Goal: Information Seeking & Learning: Learn about a topic

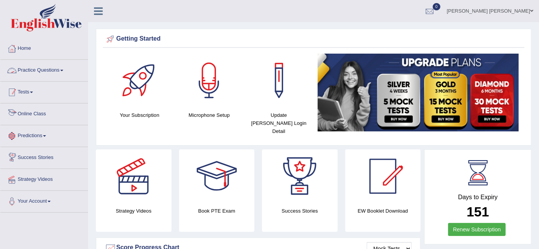
click at [46, 68] on link "Practice Questions" at bounding box center [43, 69] width 87 height 19
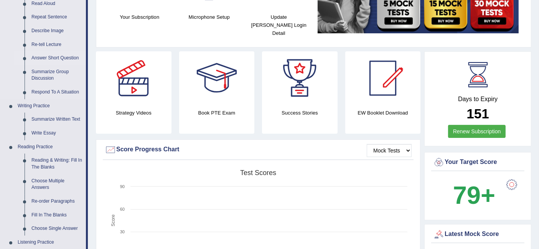
scroll to position [213, 0]
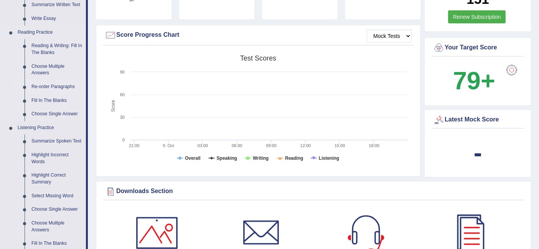
click at [54, 87] on link "Re-order Paragraphs" at bounding box center [57, 87] width 58 height 14
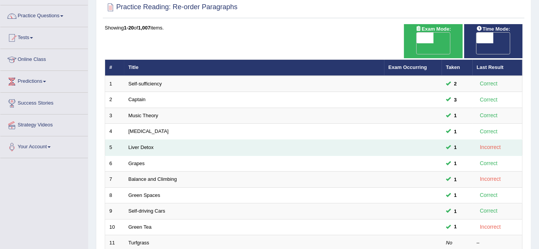
scroll to position [85, 0]
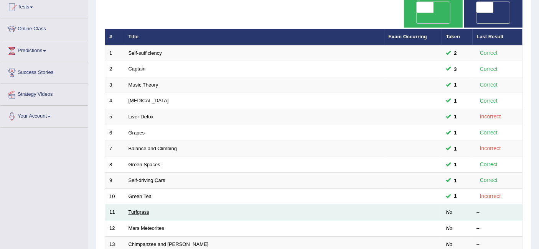
click at [142, 209] on link "Turfgrass" at bounding box center [138, 212] width 21 height 6
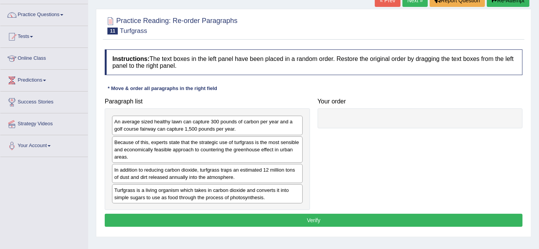
scroll to position [85, 0]
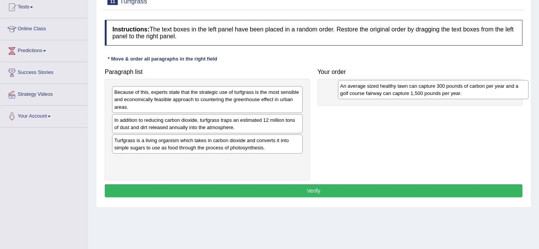
drag, startPoint x: 151, startPoint y: 96, endPoint x: 377, endPoint y: 90, distance: 226.0
click at [377, 90] on div "An average sized healthy lawn can capture 300 pounds of carbon per year and a g…" at bounding box center [433, 89] width 191 height 19
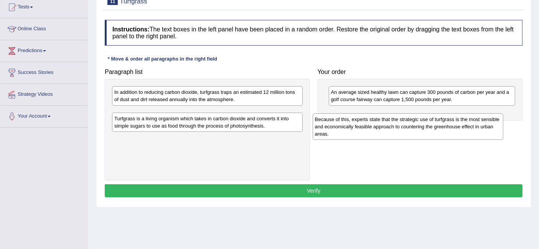
drag, startPoint x: 216, startPoint y: 96, endPoint x: 416, endPoint y: 122, distance: 202.3
click at [416, 122] on div "Because of this, experts state that the strategic use of turfgrass is the most …" at bounding box center [408, 127] width 191 height 26
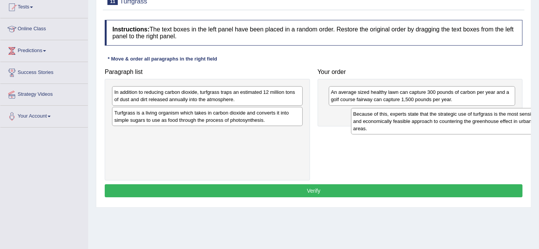
drag, startPoint x: 232, startPoint y: 117, endPoint x: 471, endPoint y: 119, distance: 239.0
click at [471, 119] on div "Because of this, experts state that the strategic use of turfgrass is the most …" at bounding box center [446, 121] width 191 height 26
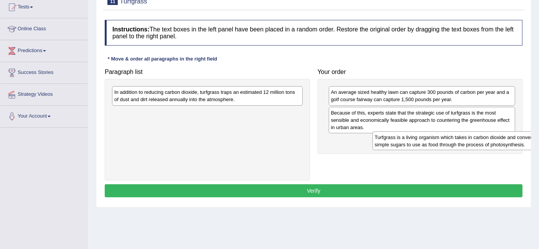
drag, startPoint x: 217, startPoint y: 118, endPoint x: 465, endPoint y: 143, distance: 249.4
click at [465, 143] on div "Turfgrass is a living organism which takes in carbon dioxide and converts it in…" at bounding box center [467, 141] width 191 height 19
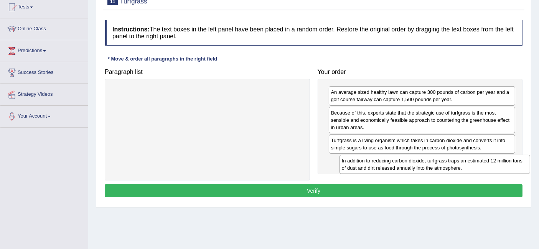
drag, startPoint x: 210, startPoint y: 116, endPoint x: 418, endPoint y: 161, distance: 212.8
click at [418, 161] on div "In addition to reducing carbon dioxide, turfgrass traps an estimated 12 million…" at bounding box center [434, 164] width 191 height 19
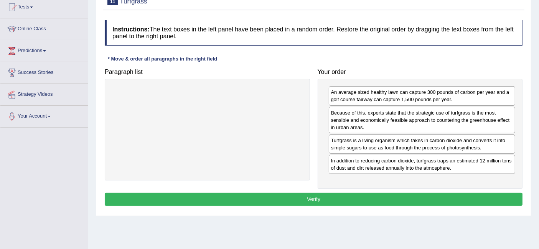
click at [408, 199] on button "Verify" at bounding box center [314, 199] width 418 height 13
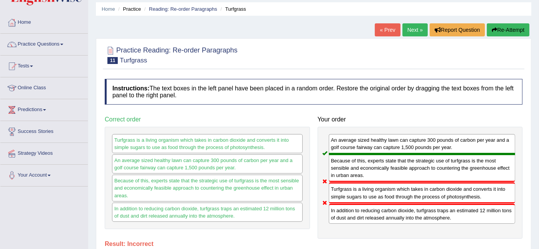
scroll to position [0, 0]
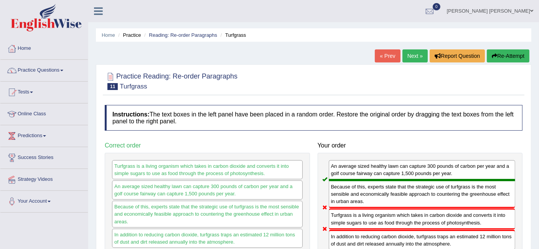
click at [417, 59] on link "Next »" at bounding box center [414, 55] width 25 height 13
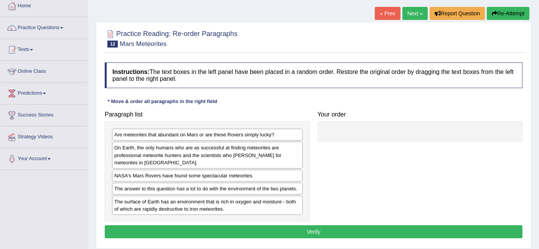
scroll to position [43, 0]
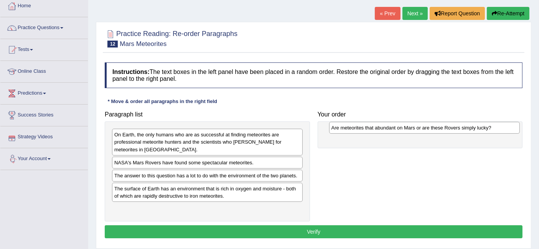
drag, startPoint x: 212, startPoint y: 133, endPoint x: 430, endPoint y: 126, distance: 217.2
click at [430, 126] on div "Are meteorites that abundant on Mars or are these Rovers simply lucky?" at bounding box center [424, 128] width 191 height 12
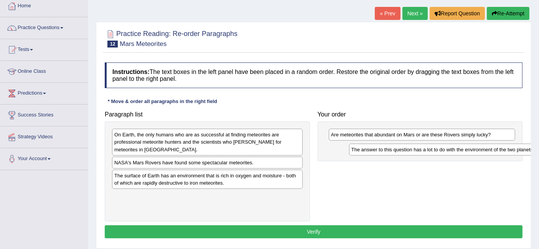
drag, startPoint x: 211, startPoint y: 178, endPoint x: 442, endPoint y: 151, distance: 232.4
click at [442, 151] on div "The answer to this question has a lot to do with the environment of the two pla…" at bounding box center [438, 149] width 191 height 12
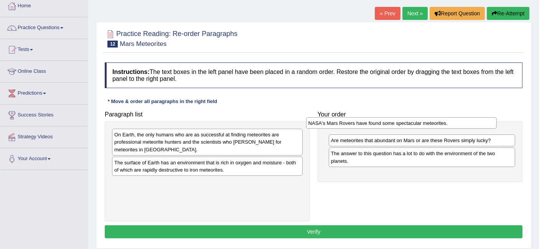
drag, startPoint x: 257, startPoint y: 160, endPoint x: 455, endPoint y: 120, distance: 201.2
click at [455, 120] on div "NASA's Mars Rovers have found some spectacular meteorites." at bounding box center [401, 123] width 191 height 12
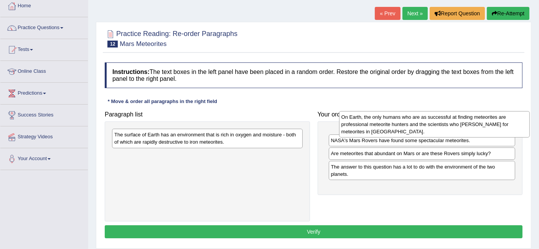
drag, startPoint x: 269, startPoint y: 142, endPoint x: 496, endPoint y: 124, distance: 227.4
click at [496, 124] on div "On Earth, the only humans who are as successful at finding meteorites are profe…" at bounding box center [434, 124] width 191 height 26
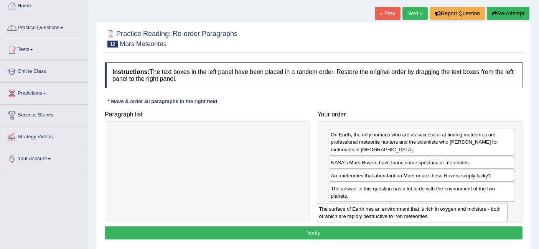
drag, startPoint x: 227, startPoint y: 141, endPoint x: 433, endPoint y: 211, distance: 218.1
click at [433, 211] on div "The surface of Earth has an environment that is rich in oxygen and moisture - b…" at bounding box center [412, 212] width 191 height 19
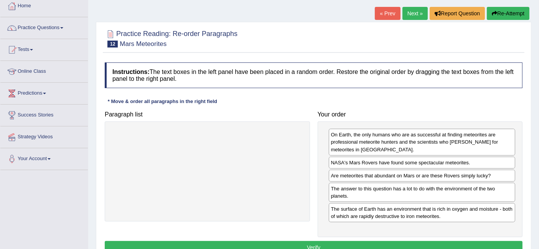
click at [330, 245] on button "Verify" at bounding box center [314, 247] width 418 height 13
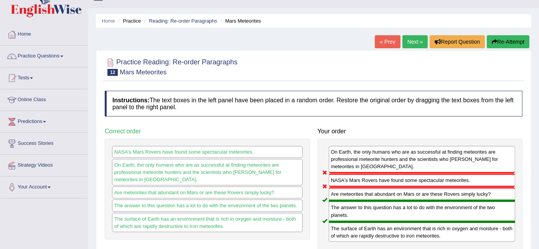
scroll to position [0, 0]
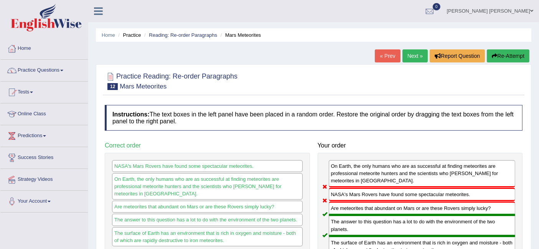
click at [413, 54] on link "Next »" at bounding box center [414, 55] width 25 height 13
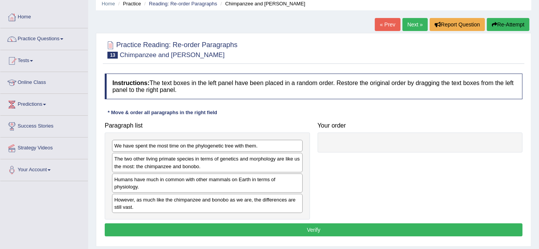
scroll to position [85, 0]
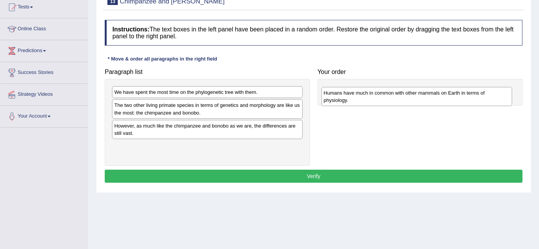
drag, startPoint x: 219, startPoint y: 130, endPoint x: 428, endPoint y: 97, distance: 211.9
click at [428, 97] on div "Humans have much in common with other mammals on Earth in terms of physiology." at bounding box center [416, 96] width 191 height 19
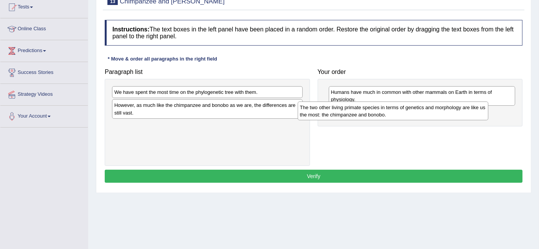
drag, startPoint x: 269, startPoint y: 110, endPoint x: 481, endPoint y: 113, distance: 211.7
click at [481, 113] on div "The two other living primate species in terms of genetics and morphology are li…" at bounding box center [393, 111] width 191 height 19
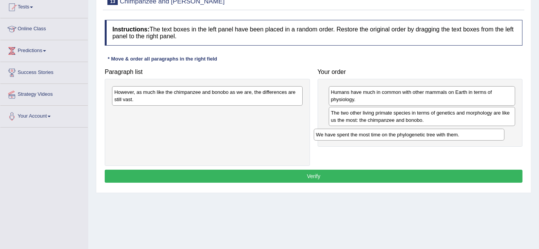
drag, startPoint x: 261, startPoint y: 90, endPoint x: 463, endPoint y: 133, distance: 206.3
click at [463, 133] on div "We have spent the most time on the phylogenetic tree with them." at bounding box center [409, 135] width 191 height 12
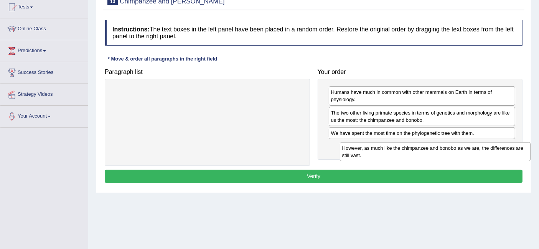
drag, startPoint x: 254, startPoint y: 95, endPoint x: 482, endPoint y: 151, distance: 234.7
click at [482, 151] on div "However, as much like the chimpanzee and bonobo as we are, the differences are …" at bounding box center [435, 151] width 191 height 19
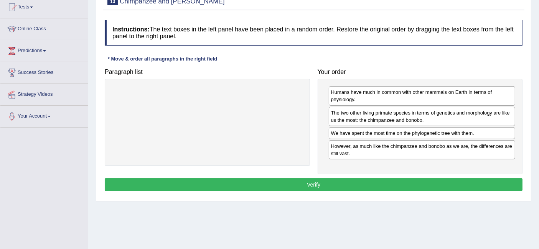
click at [315, 180] on button "Verify" at bounding box center [314, 184] width 418 height 13
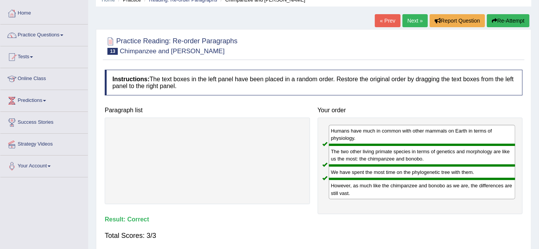
scroll to position [0, 0]
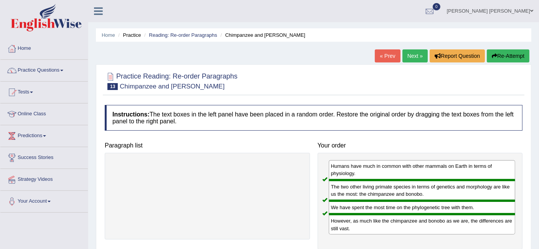
click at [414, 58] on link "Next »" at bounding box center [414, 55] width 25 height 13
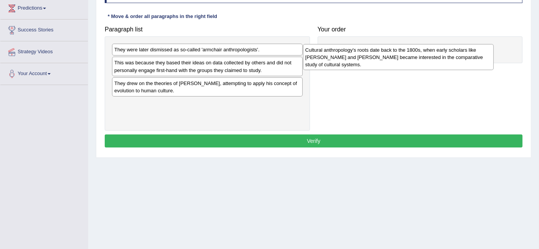
drag, startPoint x: 191, startPoint y: 64, endPoint x: 393, endPoint y: 50, distance: 202.6
click at [393, 50] on div "Cultural anthropology's roots date back to the 1800s, when early scholars like …" at bounding box center [398, 57] width 191 height 26
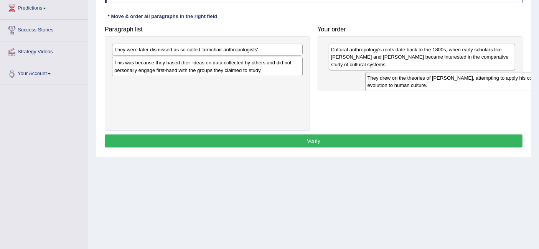
drag, startPoint x: 286, startPoint y: 91, endPoint x: 530, endPoint y: 84, distance: 244.4
click at [532, 84] on div "Home Practice Reading: Re-order Paragraphs Cultural Anthropology « Prev Next » …" at bounding box center [313, 64] width 451 height 384
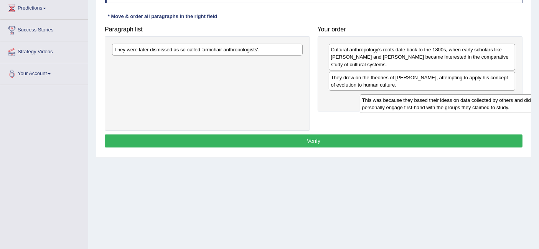
drag, startPoint x: 247, startPoint y: 63, endPoint x: 492, endPoint y: 100, distance: 247.5
click at [492, 100] on div "This was because they based their ideas on data collected by others and did not…" at bounding box center [455, 103] width 191 height 19
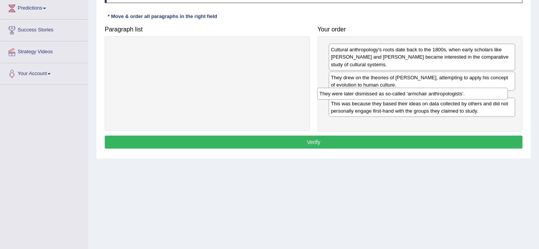
drag, startPoint x: 247, startPoint y: 45, endPoint x: 452, endPoint y: 89, distance: 209.8
click at [452, 89] on div "They were later dismissed as so-called 'armchair anthropologists'." at bounding box center [412, 94] width 191 height 12
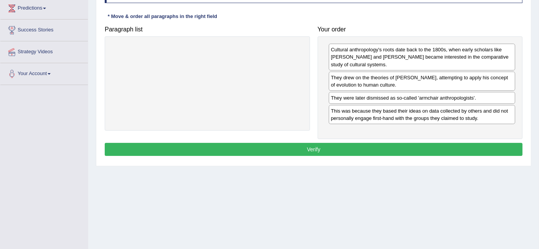
click at [378, 150] on button "Verify" at bounding box center [314, 149] width 418 height 13
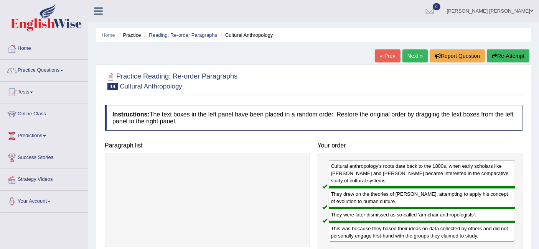
click at [412, 55] on link "Next »" at bounding box center [414, 55] width 25 height 13
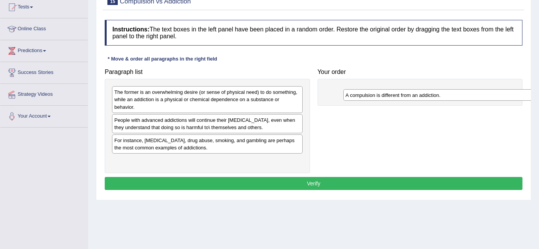
drag, startPoint x: 212, startPoint y: 141, endPoint x: 446, endPoint y: 96, distance: 237.6
click at [446, 96] on div "A compulsion is different from an addiction." at bounding box center [438, 95] width 191 height 12
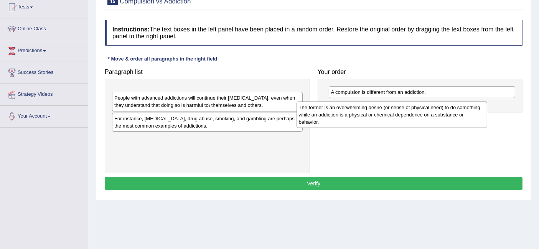
drag, startPoint x: 227, startPoint y: 102, endPoint x: 425, endPoint y: 115, distance: 198.8
click at [425, 115] on div "The former is an overwhelming desire (or sense of physical need) to do somethin…" at bounding box center [391, 115] width 191 height 26
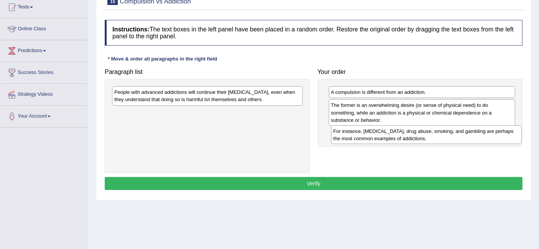
drag, startPoint x: 226, startPoint y: 119, endPoint x: 445, endPoint y: 137, distance: 219.8
click at [445, 137] on div "For instance, alcoholism, drug abuse, smoking, and gambling are perhaps the mos…" at bounding box center [426, 134] width 191 height 19
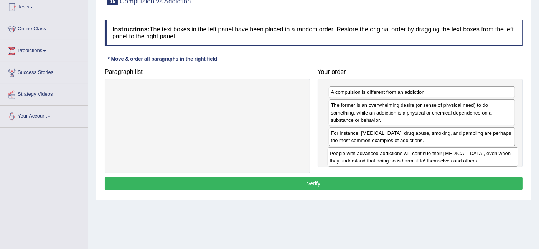
drag, startPoint x: 240, startPoint y: 96, endPoint x: 469, endPoint y: 158, distance: 237.3
click at [469, 158] on div "People with advanced addictions will continue their addictive behavior, even wh…" at bounding box center [423, 157] width 191 height 19
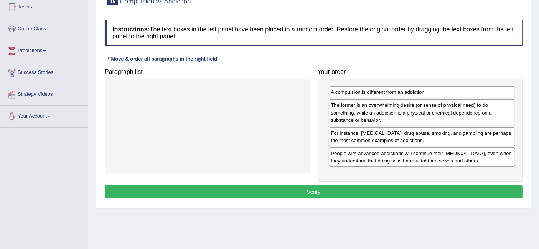
click at [399, 187] on button "Verify" at bounding box center [314, 192] width 418 height 13
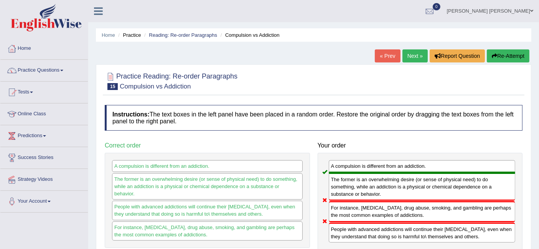
click at [406, 53] on link "Next »" at bounding box center [414, 55] width 25 height 13
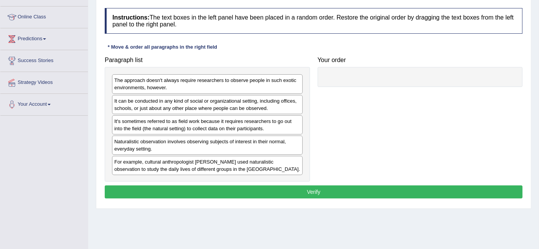
scroll to position [97, 0]
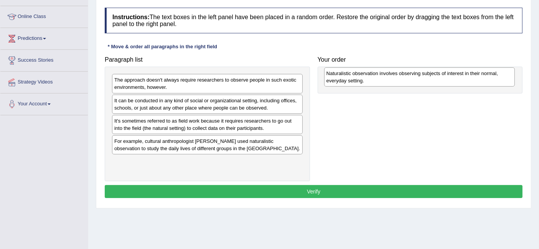
drag, startPoint x: 240, startPoint y: 146, endPoint x: 452, endPoint y: 79, distance: 222.1
click at [452, 79] on div "Naturalistic observation involves observing subjects of interest in their norma…" at bounding box center [419, 77] width 191 height 19
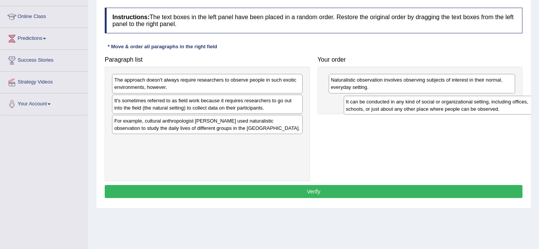
drag, startPoint x: 236, startPoint y: 100, endPoint x: 468, endPoint y: 102, distance: 231.7
click at [468, 102] on div "It can be conducted in any kind of social or organizational setting, including …" at bounding box center [439, 105] width 191 height 19
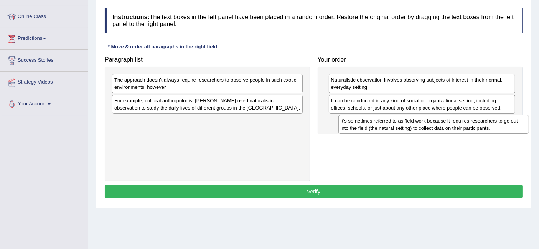
drag, startPoint x: 262, startPoint y: 107, endPoint x: 488, endPoint y: 127, distance: 227.3
click at [488, 127] on div "It's sometimes referred to as field work because it requires researchers to go …" at bounding box center [433, 124] width 191 height 19
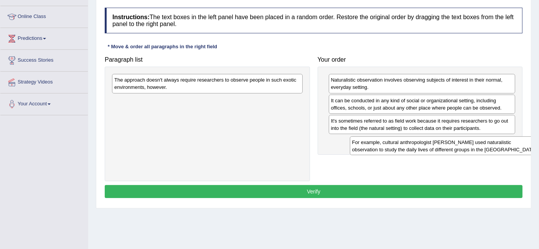
drag, startPoint x: 221, startPoint y: 98, endPoint x: 432, endPoint y: 133, distance: 213.8
click at [457, 140] on div "For example, cultural anthropologist [PERSON_NAME] used naturalistic observatio…" at bounding box center [445, 146] width 191 height 19
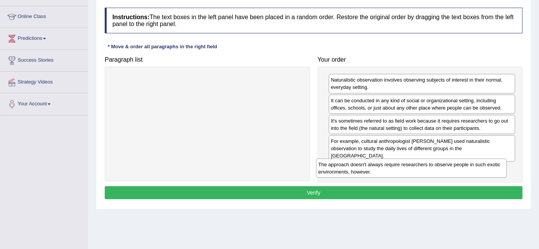
drag, startPoint x: 243, startPoint y: 85, endPoint x: 447, endPoint y: 169, distance: 220.5
click at [447, 169] on div "The approach doesn't always require researchers to observe people in such exoti…" at bounding box center [411, 168] width 191 height 19
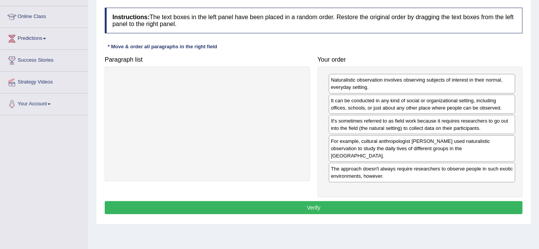
click at [339, 201] on button "Verify" at bounding box center [314, 207] width 418 height 13
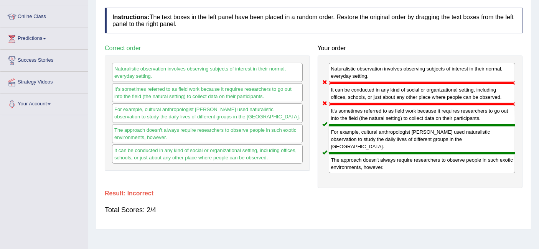
scroll to position [0, 0]
